Goal: Find specific page/section: Find specific page/section

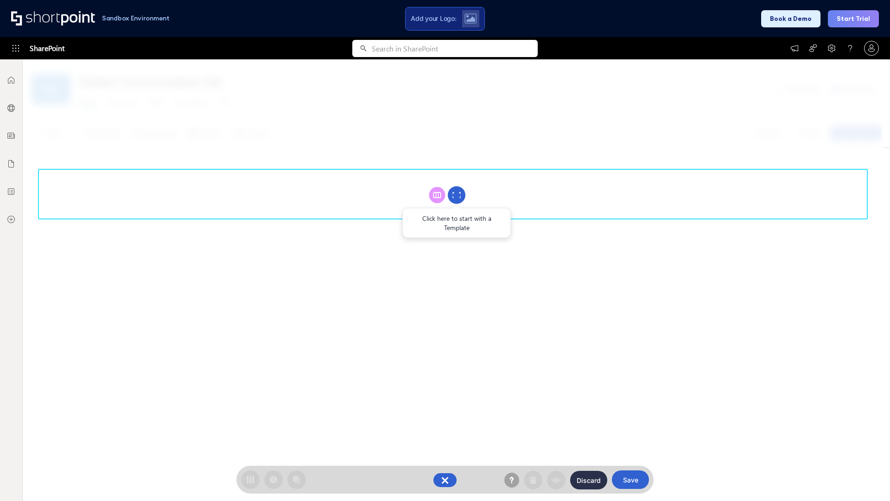
click at [457, 195] on circle at bounding box center [457, 195] width 18 height 18
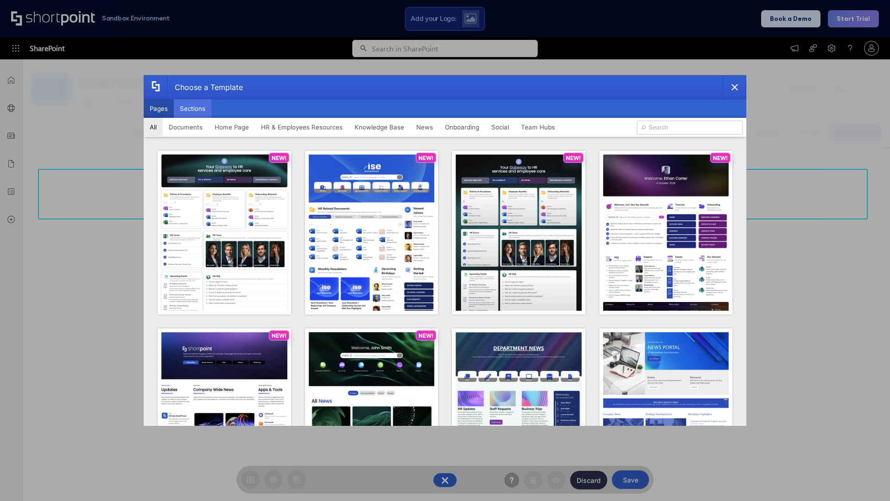
click at [192, 109] on button "Sections" at bounding box center [193, 108] width 38 height 19
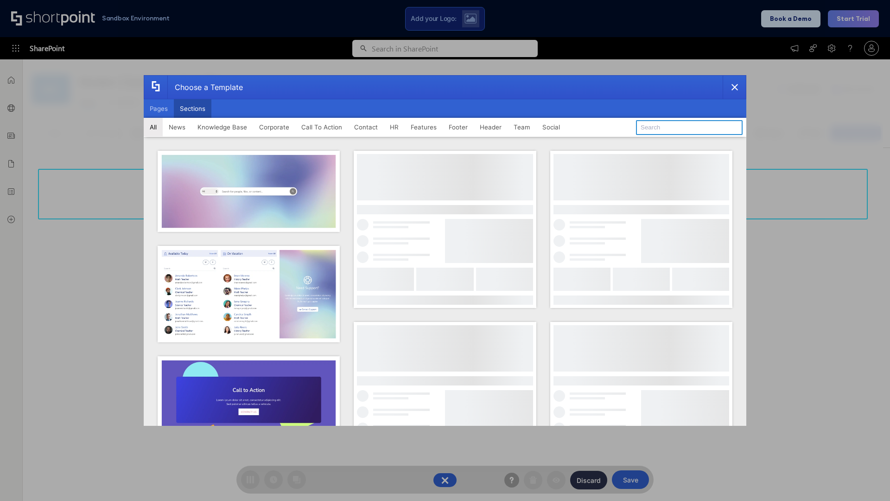
type input "Healthcare Events"
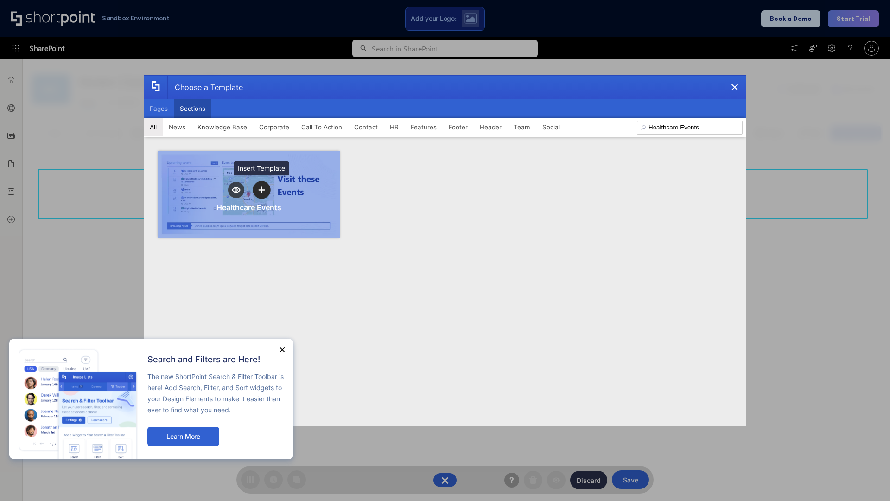
click at [262, 190] on icon "template selector" at bounding box center [261, 189] width 6 height 6
